Goal: Task Accomplishment & Management: Use online tool/utility

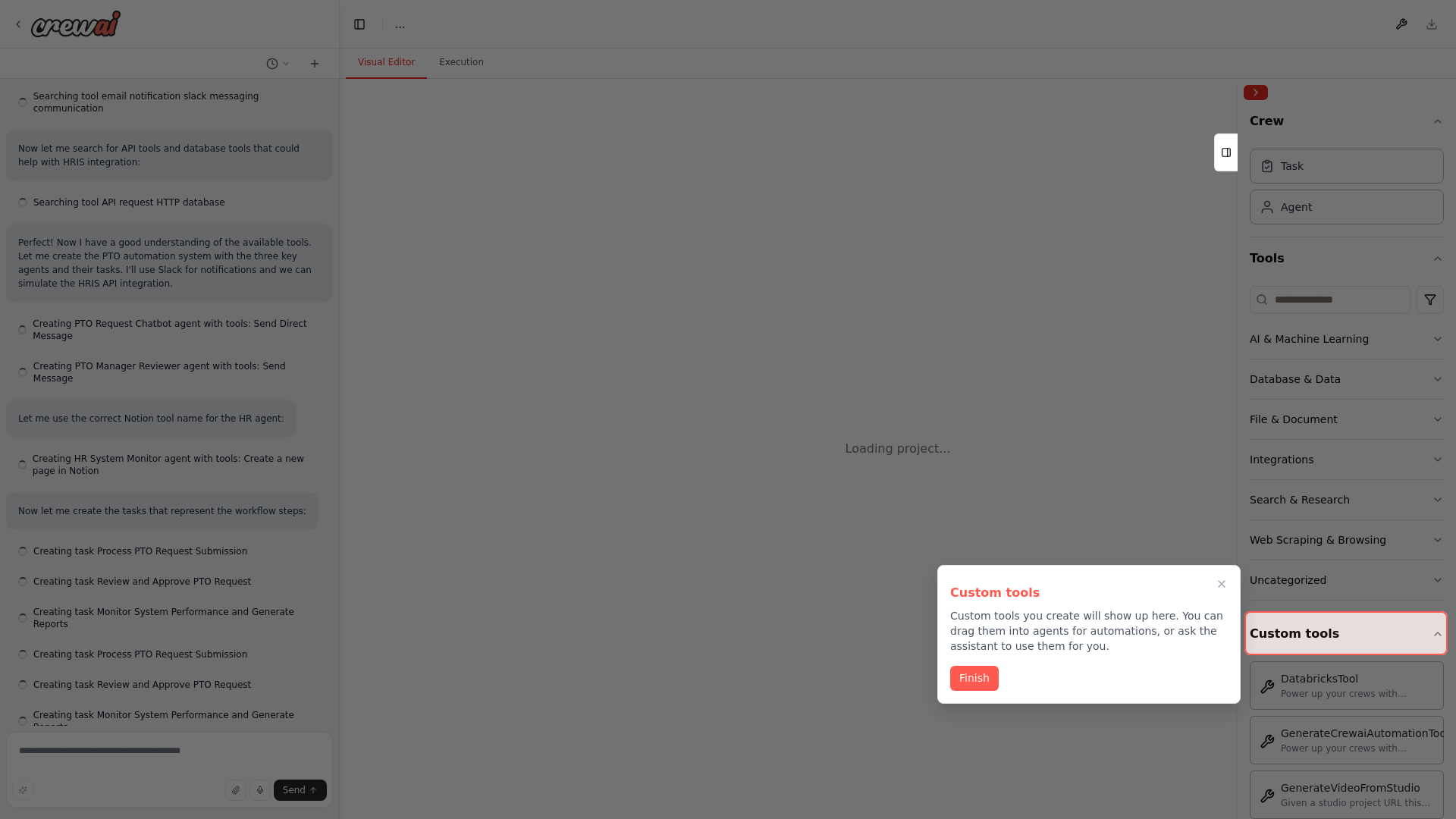
scroll to position [1331, 0]
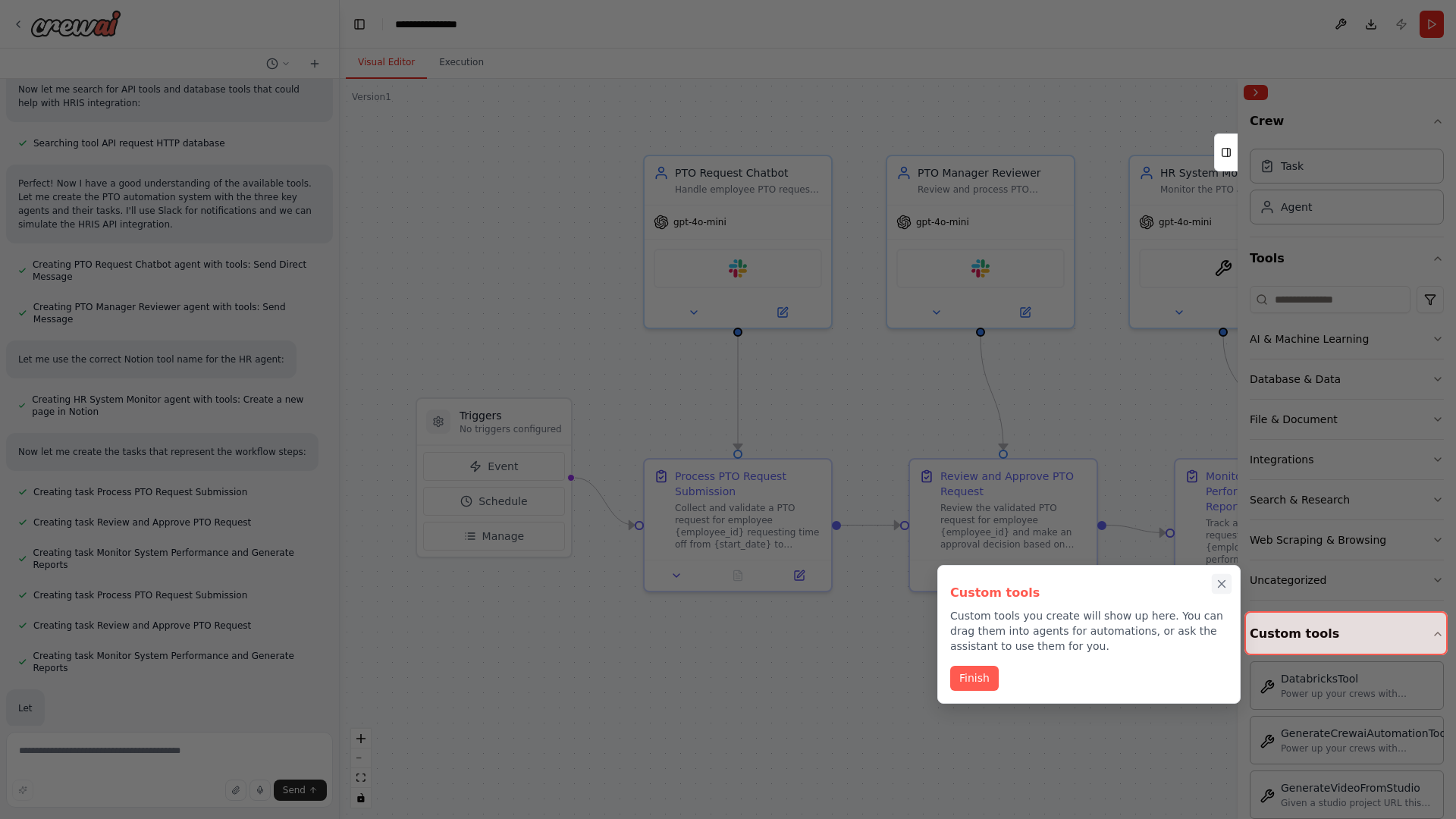
click at [1222, 583] on icon "Close walkthrough" at bounding box center [1222, 584] width 7 height 7
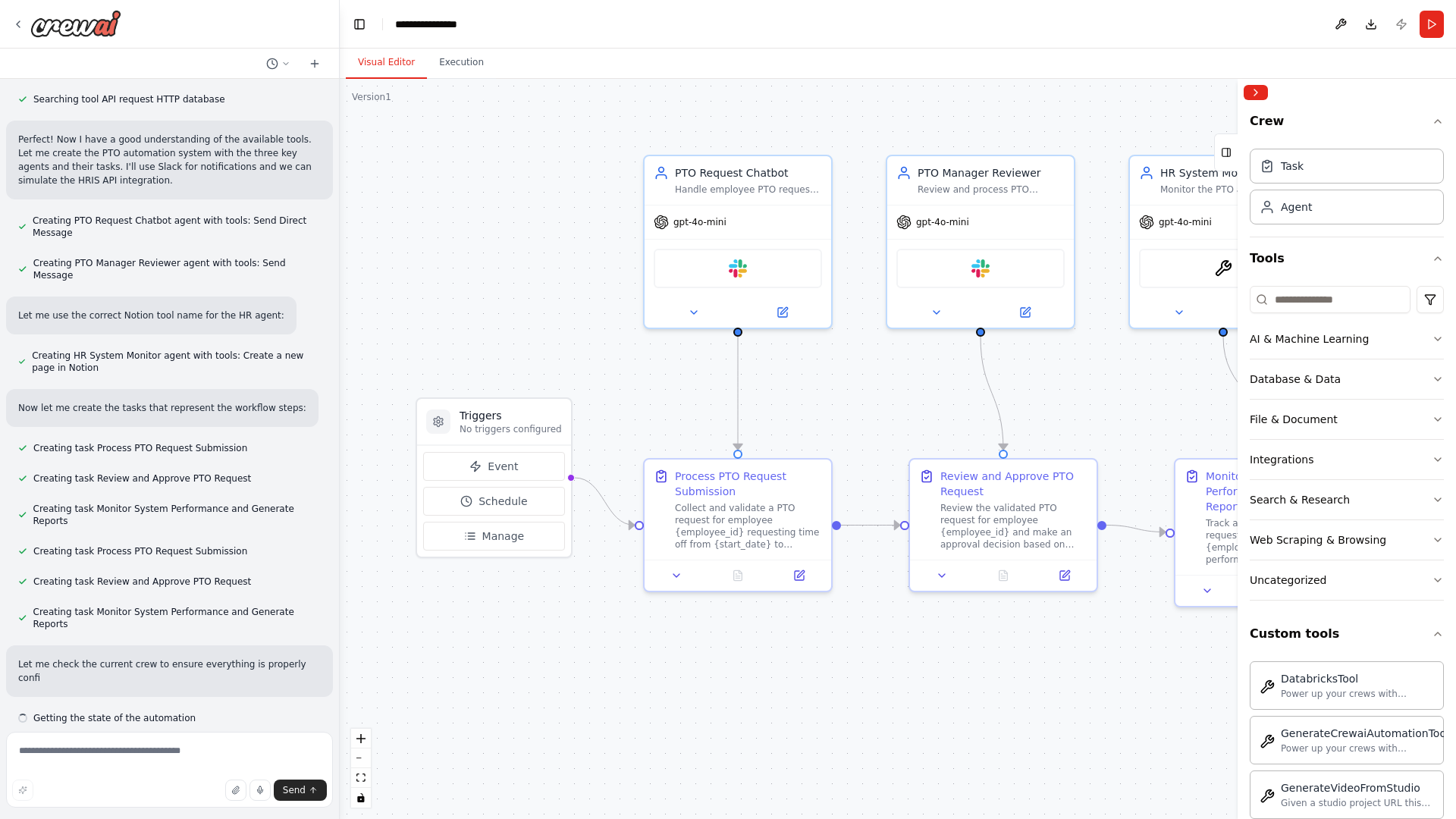
scroll to position [1425, 0]
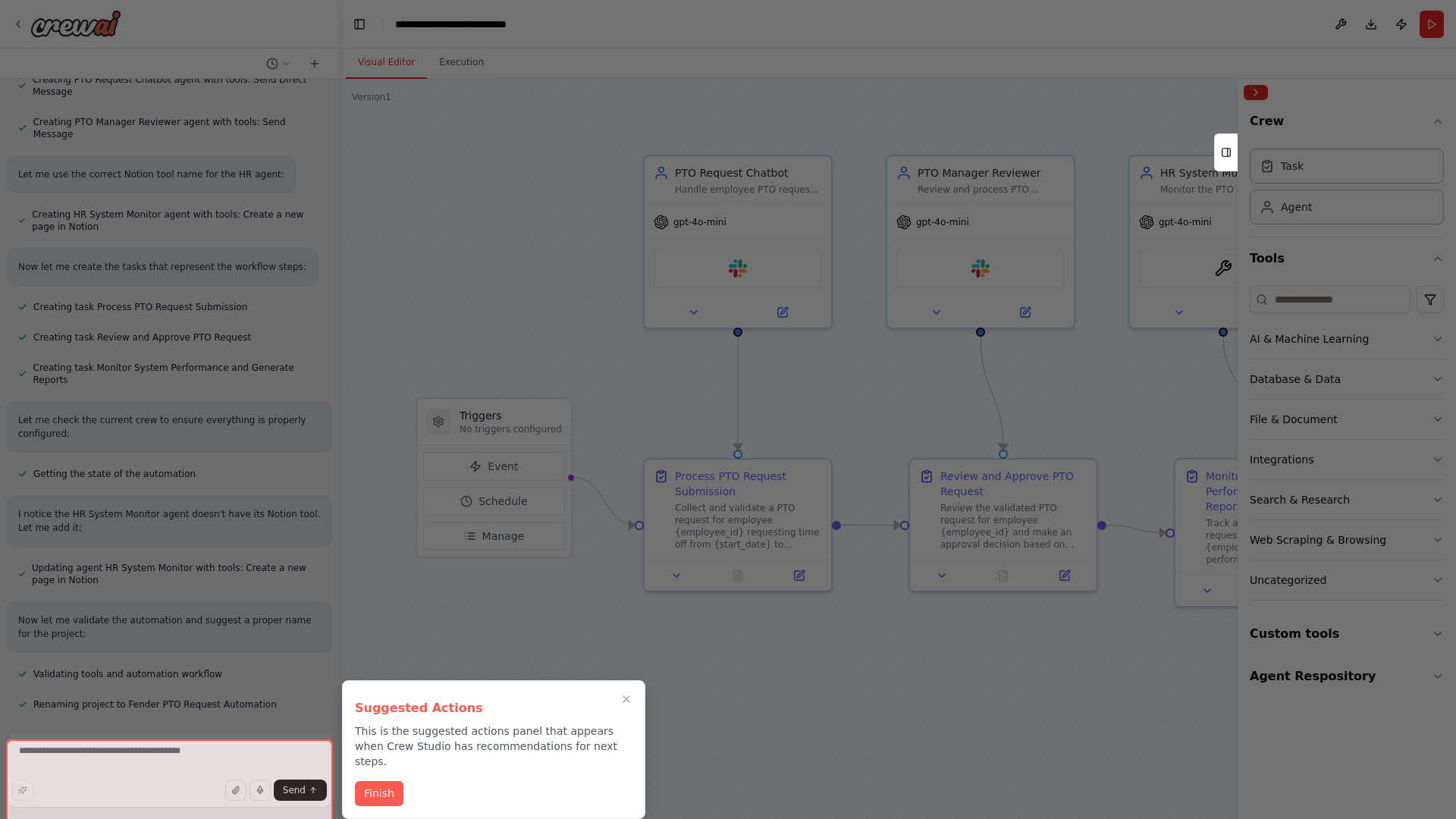
scroll to position [1589, 0]
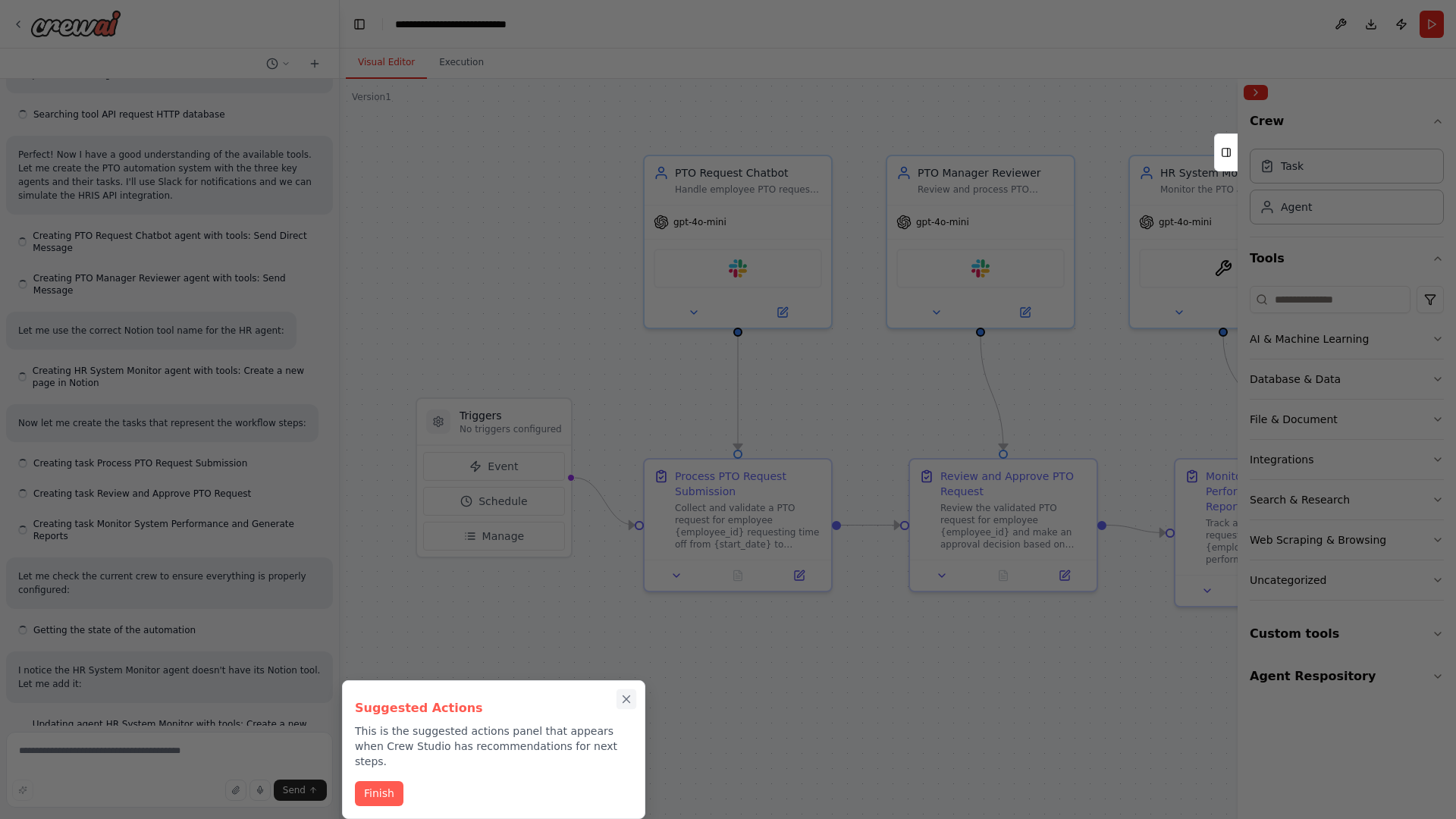
click at [627, 699] on icon "Close walkthrough" at bounding box center [627, 699] width 7 height 7
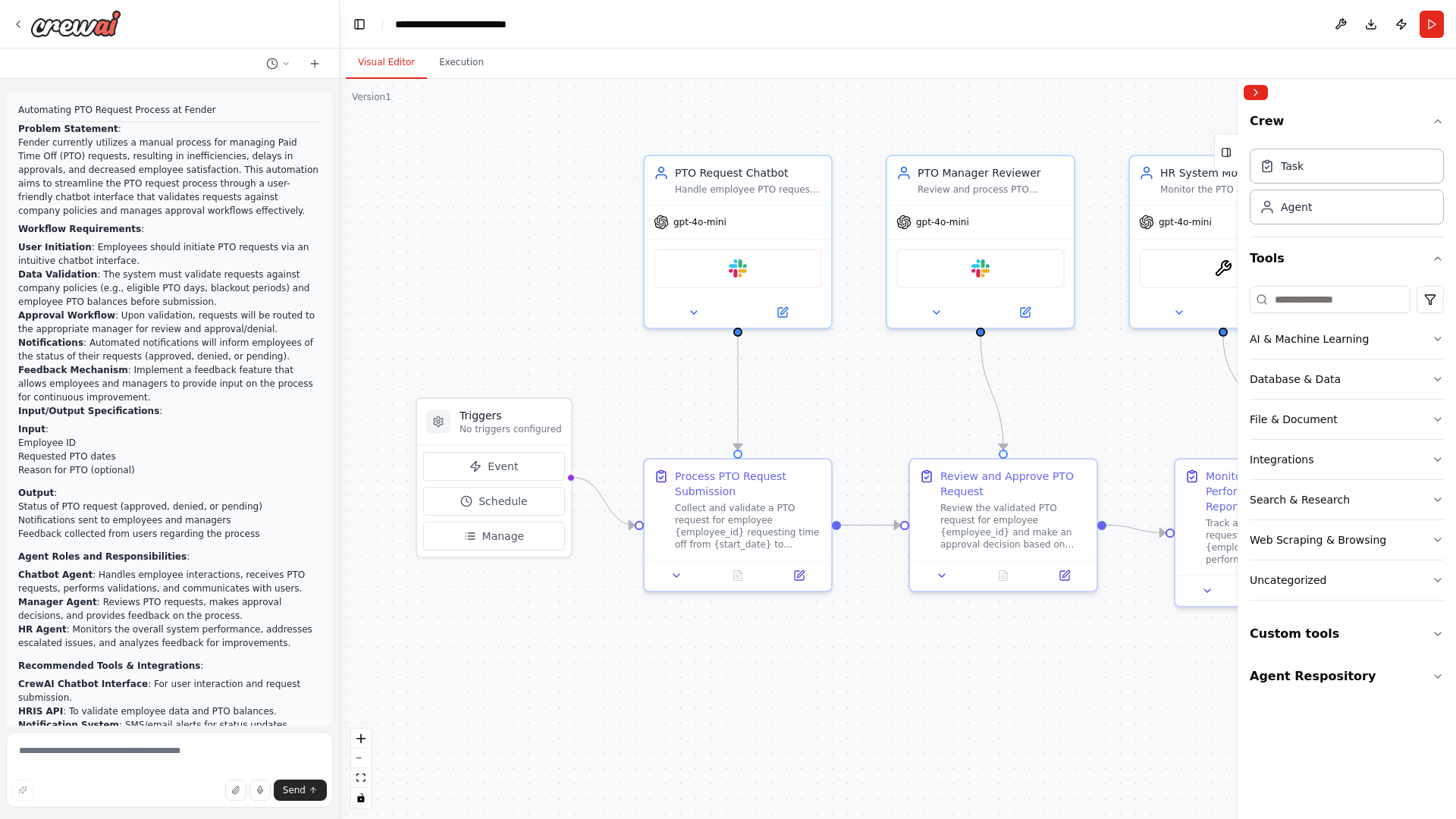
click at [22, 106] on p "Automating PTO Request Process at Fender" at bounding box center [169, 110] width 303 height 13
click at [447, 167] on div ".deletable-edge-delete-btn { width: 20px; height: 20px; border: 0px solid #ffff…" at bounding box center [898, 449] width 1117 height 740
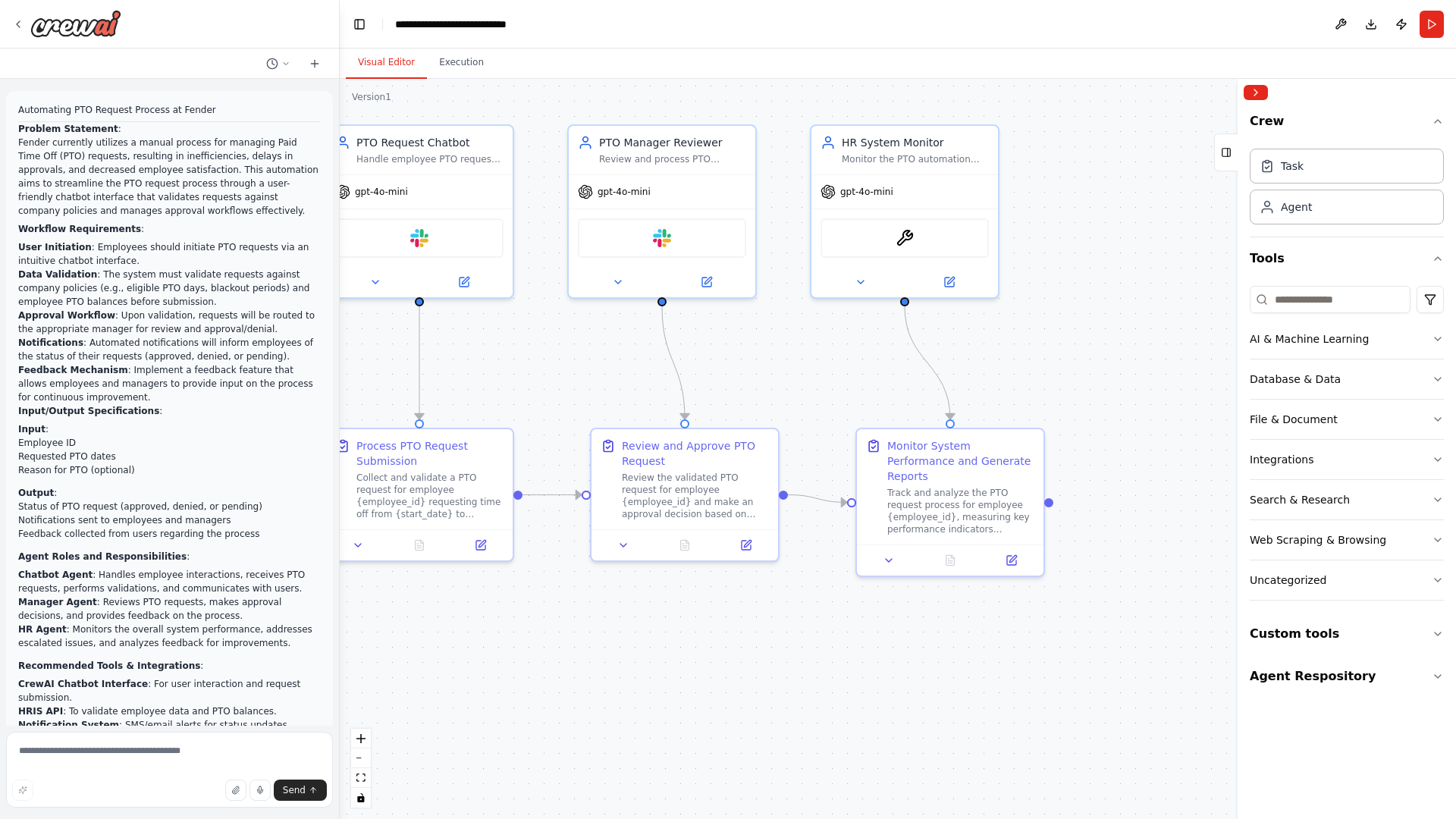
drag, startPoint x: 386, startPoint y: 702, endPoint x: 67, endPoint y: 672, distance: 320.4
click at [67, 672] on div "Automating PTO Request Process at Fender Problem Statement : Fender currently u…" at bounding box center [728, 409] width 1456 height 819
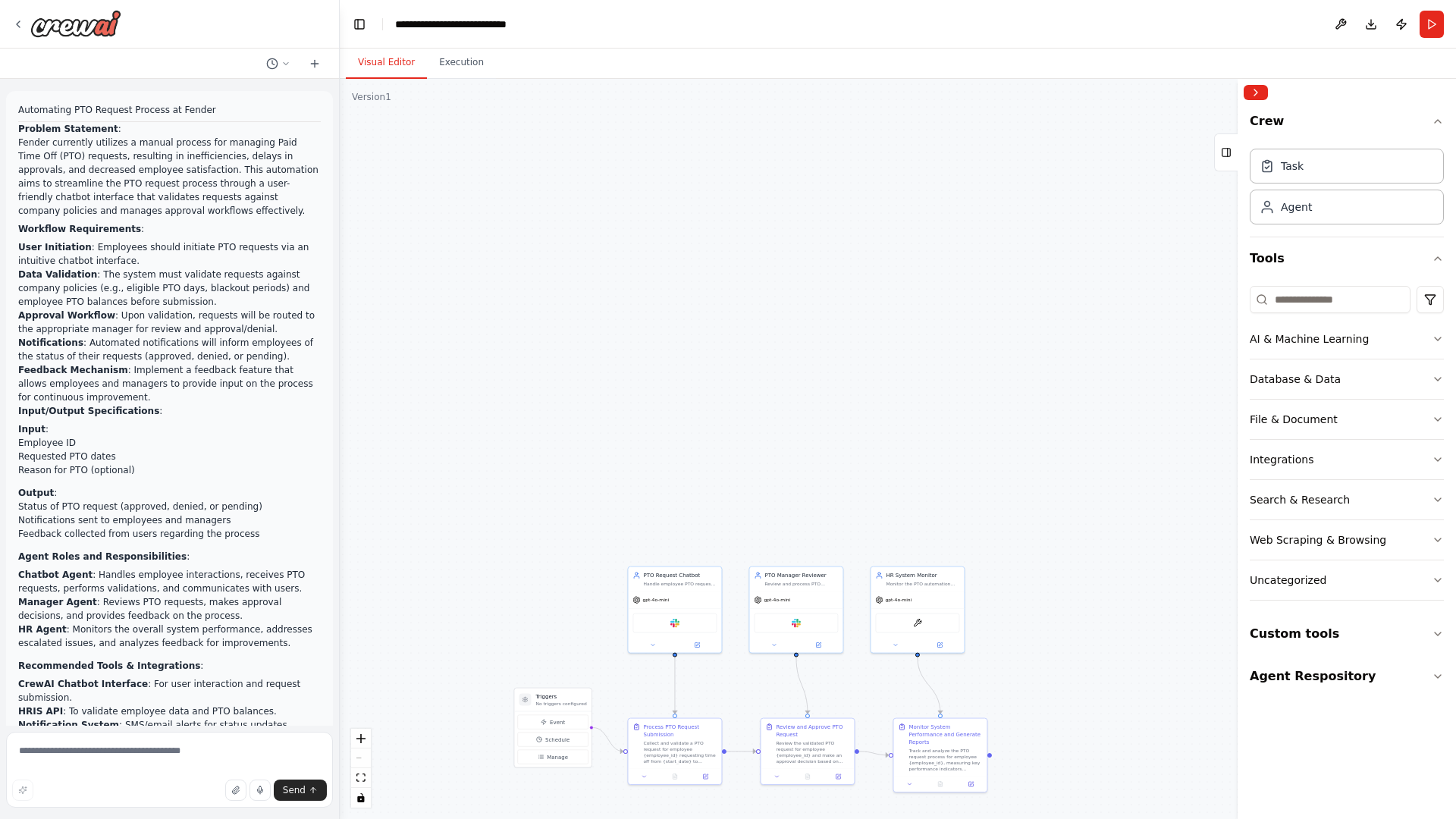
drag, startPoint x: 472, startPoint y: 239, endPoint x: 486, endPoint y: 448, distance: 209.5
click at [486, 448] on div ".deletable-edge-delete-btn { width: 20px; height: 20px; border: 0px solid #ffff…" at bounding box center [898, 449] width 1117 height 740
